Goal: Task Accomplishment & Management: Manage account settings

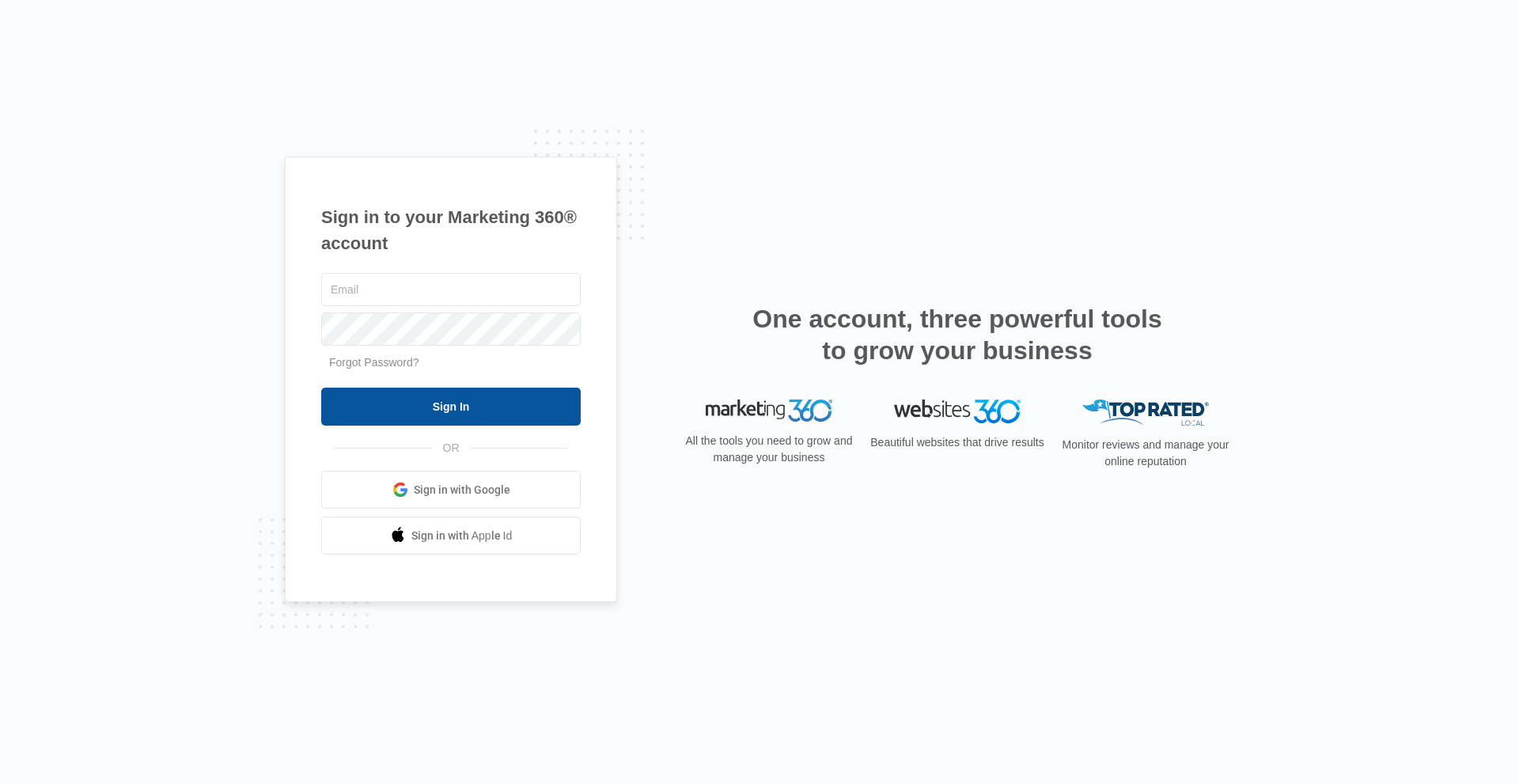
type input "[PERSON_NAME][EMAIL_ADDRESS][DOMAIN_NAME]"
click at [395, 398] on input "Sign In" at bounding box center [450, 406] width 260 height 38
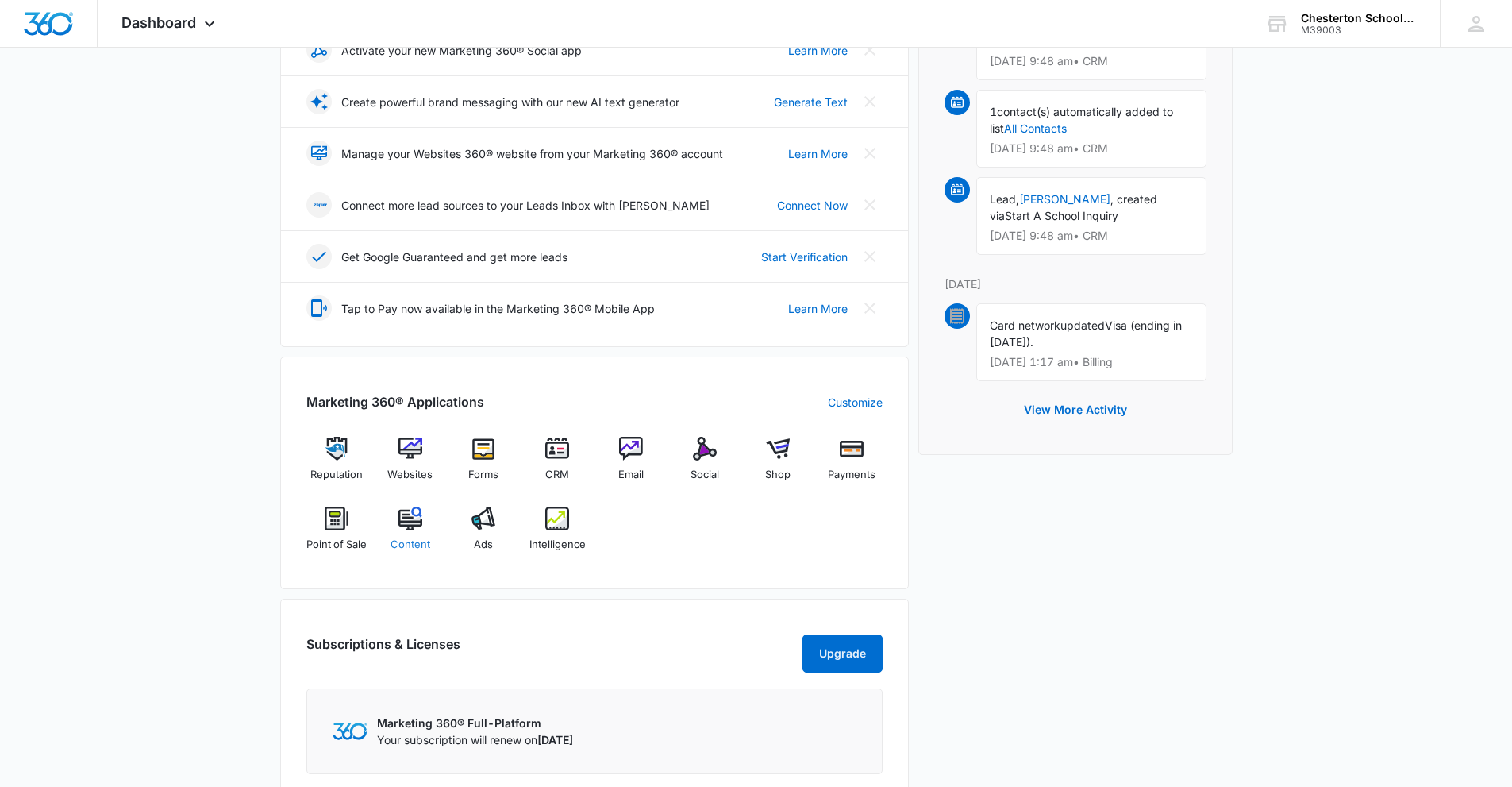
scroll to position [318, 0]
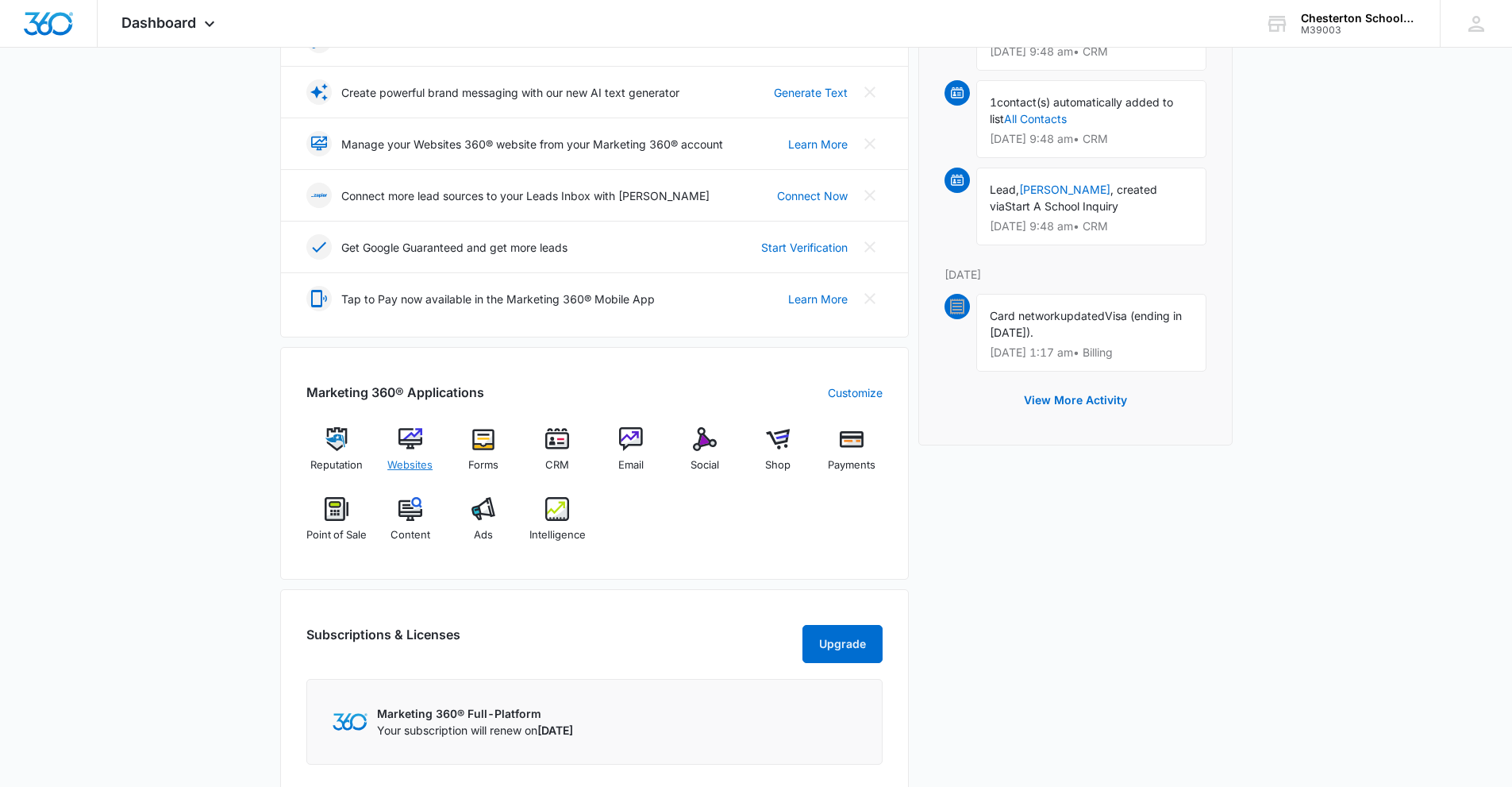
click at [417, 446] on img at bounding box center [410, 439] width 24 height 24
